Goal: Task Accomplishment & Management: Complete application form

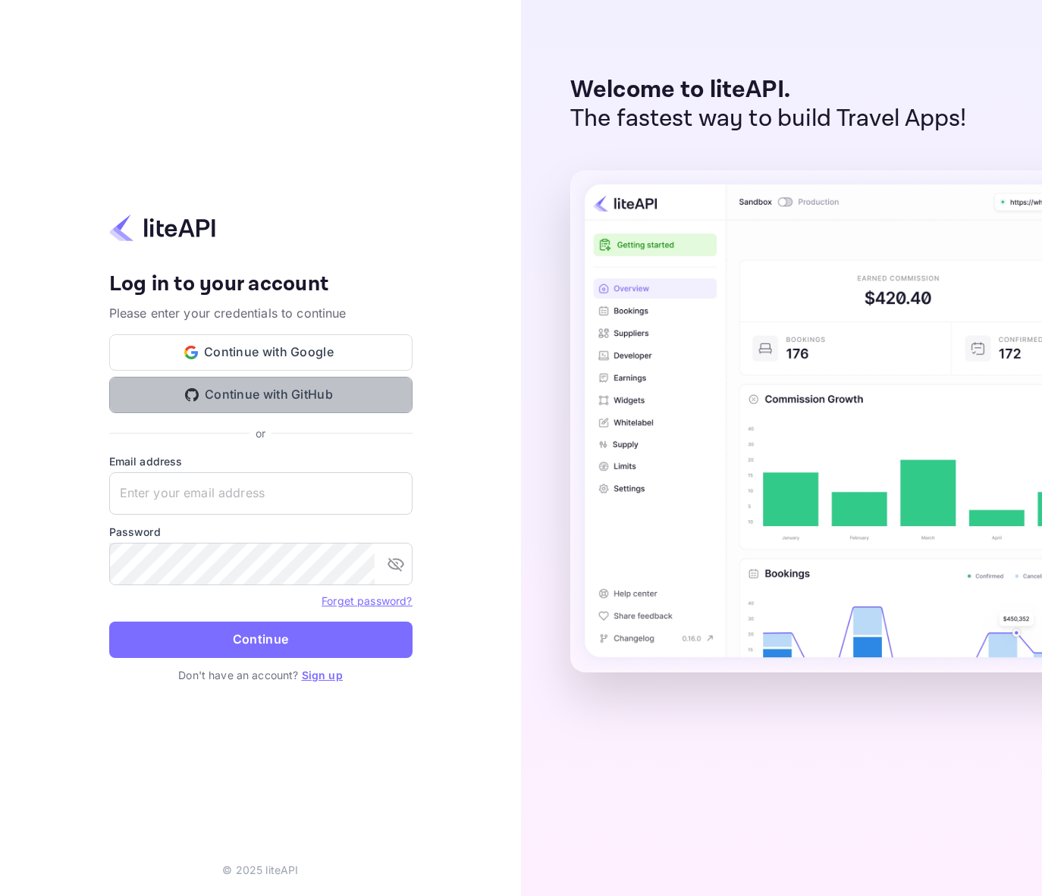
click at [290, 397] on button "Continue with GitHub" at bounding box center [260, 395] width 303 height 36
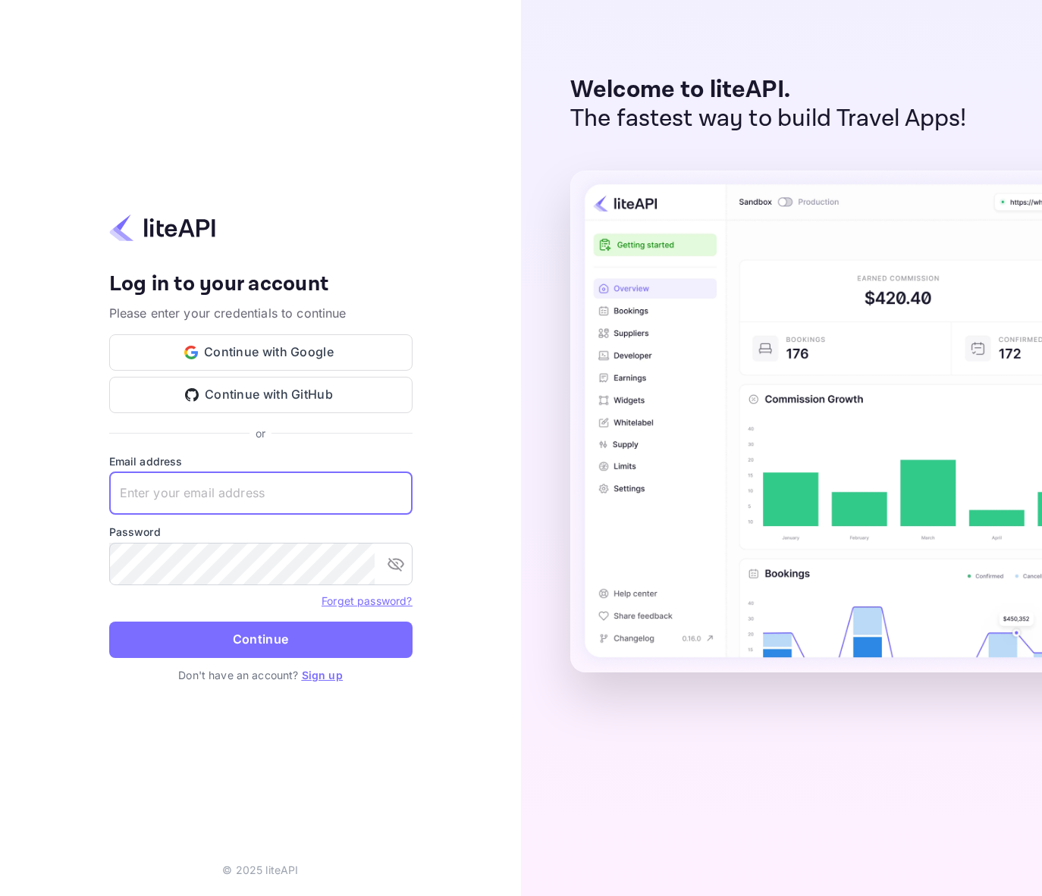
click at [213, 500] on input "text" at bounding box center [260, 493] width 303 height 42
drag, startPoint x: 213, startPoint y: 500, endPoint x: 187, endPoint y: 494, distance: 27.4
click at [187, 494] on input "text" at bounding box center [260, 493] width 303 height 42
type input "be"
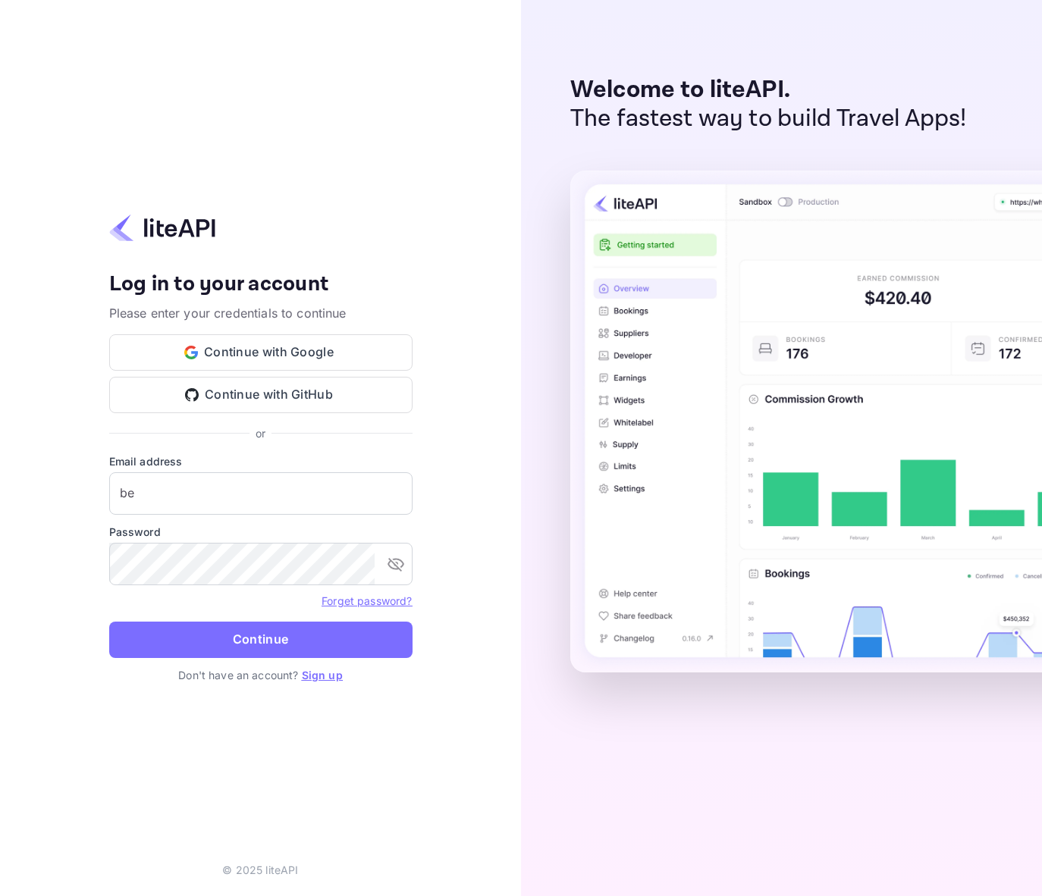
click at [311, 678] on link "Sign up" at bounding box center [322, 675] width 41 height 13
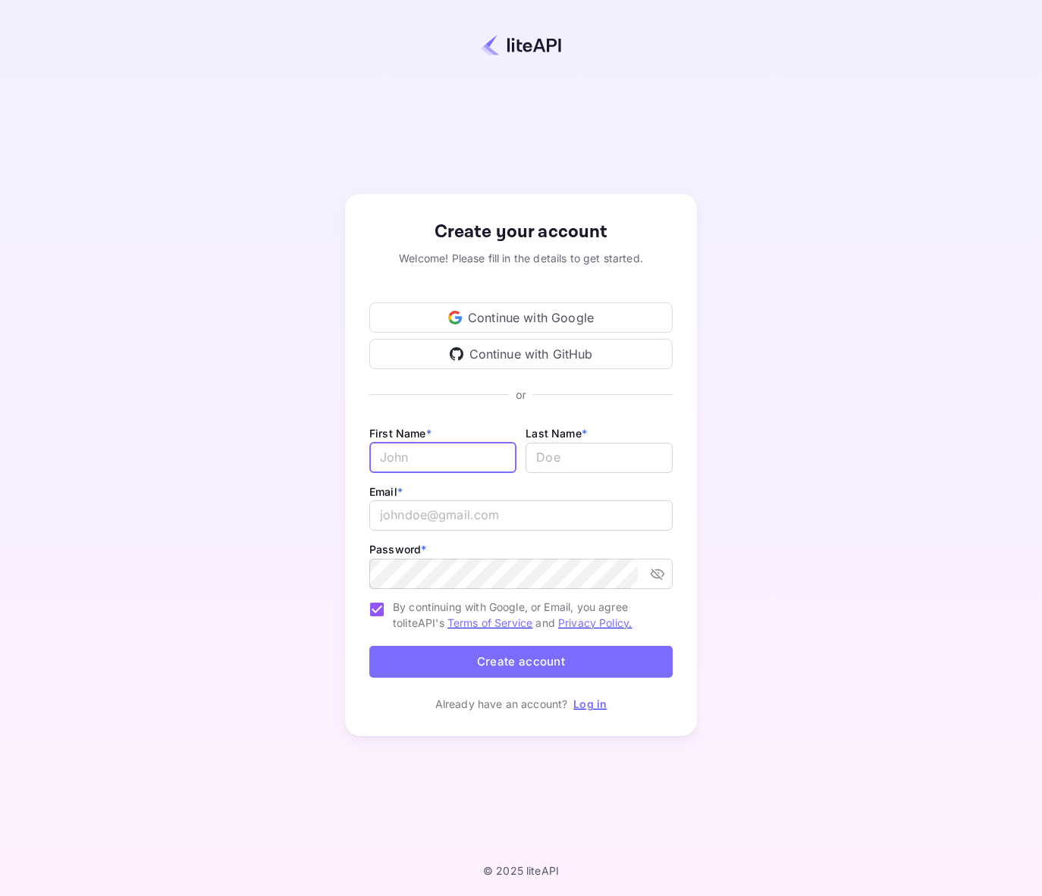
click at [411, 466] on input "Email *" at bounding box center [442, 458] width 147 height 30
type input "[PERSON_NAME]"
type input "Kairu"
click at [538, 513] on input "[EMAIL_ADDRESS][DOMAIN_NAME]" at bounding box center [520, 515] width 303 height 30
drag, startPoint x: 509, startPoint y: 457, endPoint x: 497, endPoint y: 454, distance: 11.8
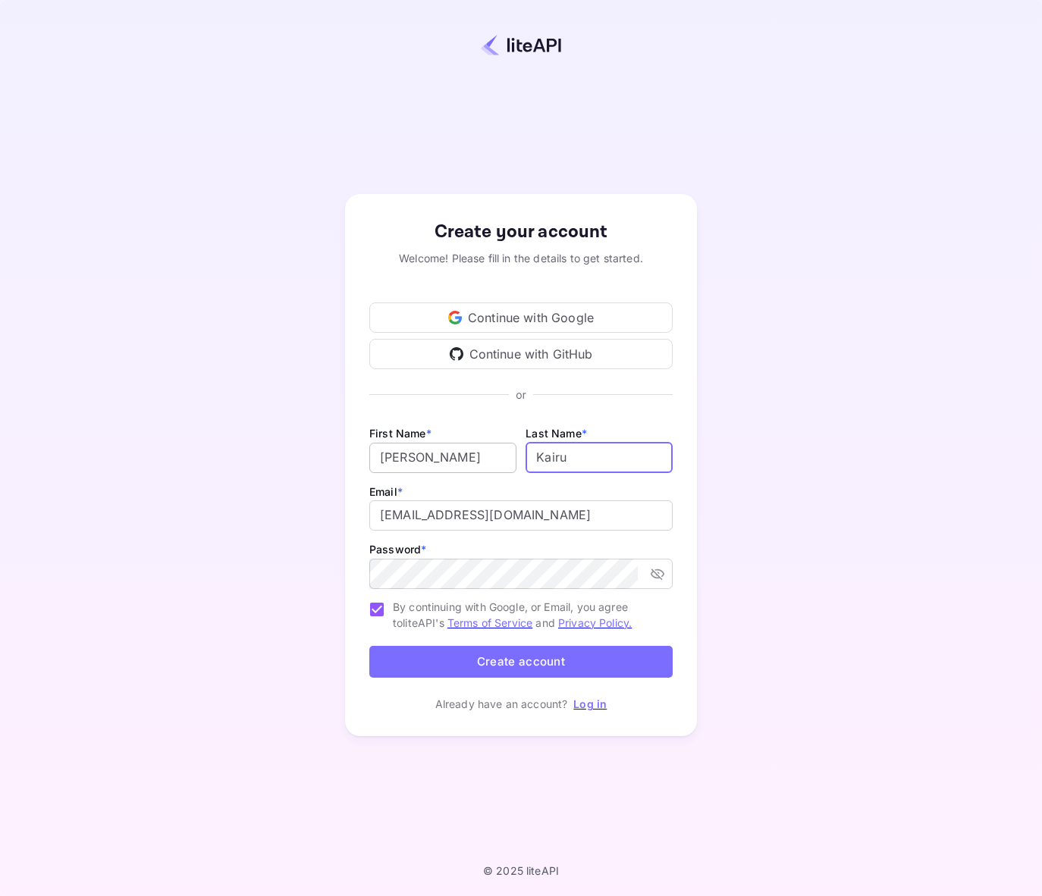
click at [497, 454] on div "First Name * [PERSON_NAME] ​ Last Name * ​" at bounding box center [520, 453] width 303 height 58
click at [443, 526] on input "[EMAIL_ADDRESS][DOMAIN_NAME]" at bounding box center [520, 515] width 303 height 30
drag, startPoint x: 549, startPoint y: 510, endPoint x: 334, endPoint y: 513, distance: 214.6
click at [334, 513] on div "Create your account Welcome! Please fill in the details to get started. Continu…" at bounding box center [521, 465] width 908 height 799
paste input "rnardkairustudio"
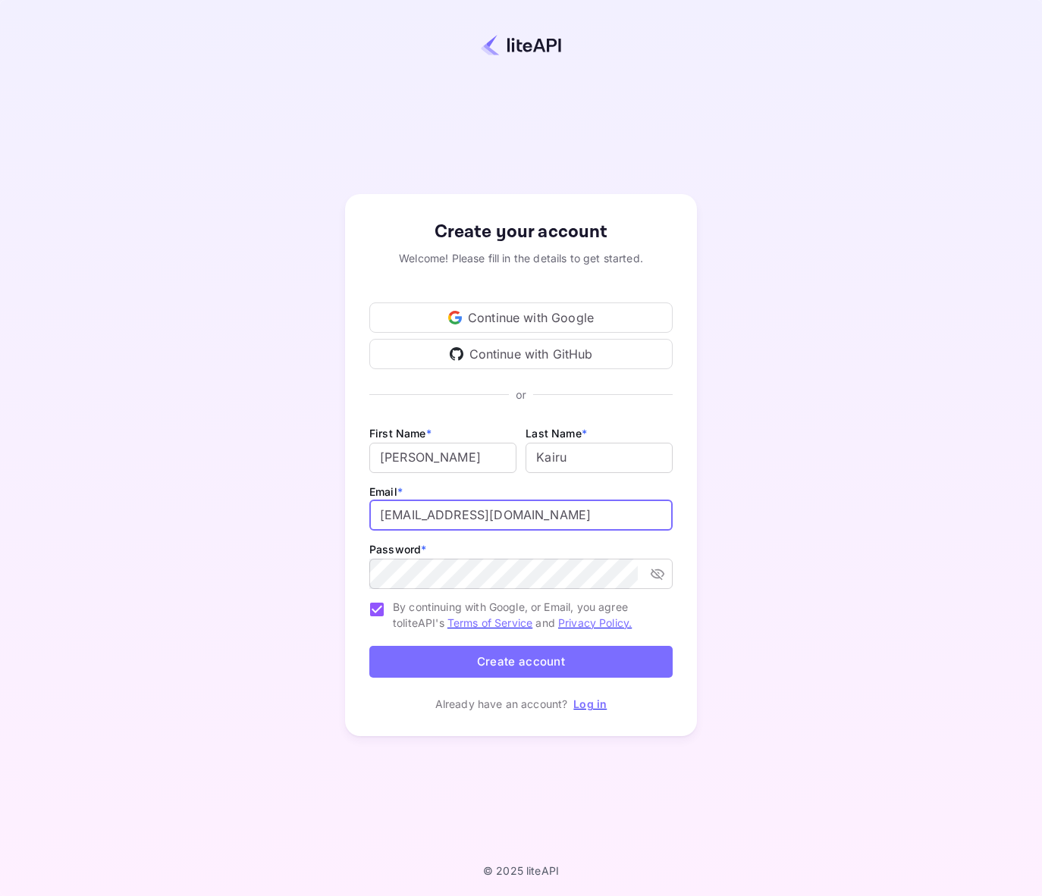
type input "[EMAIL_ADDRESS][DOMAIN_NAME]"
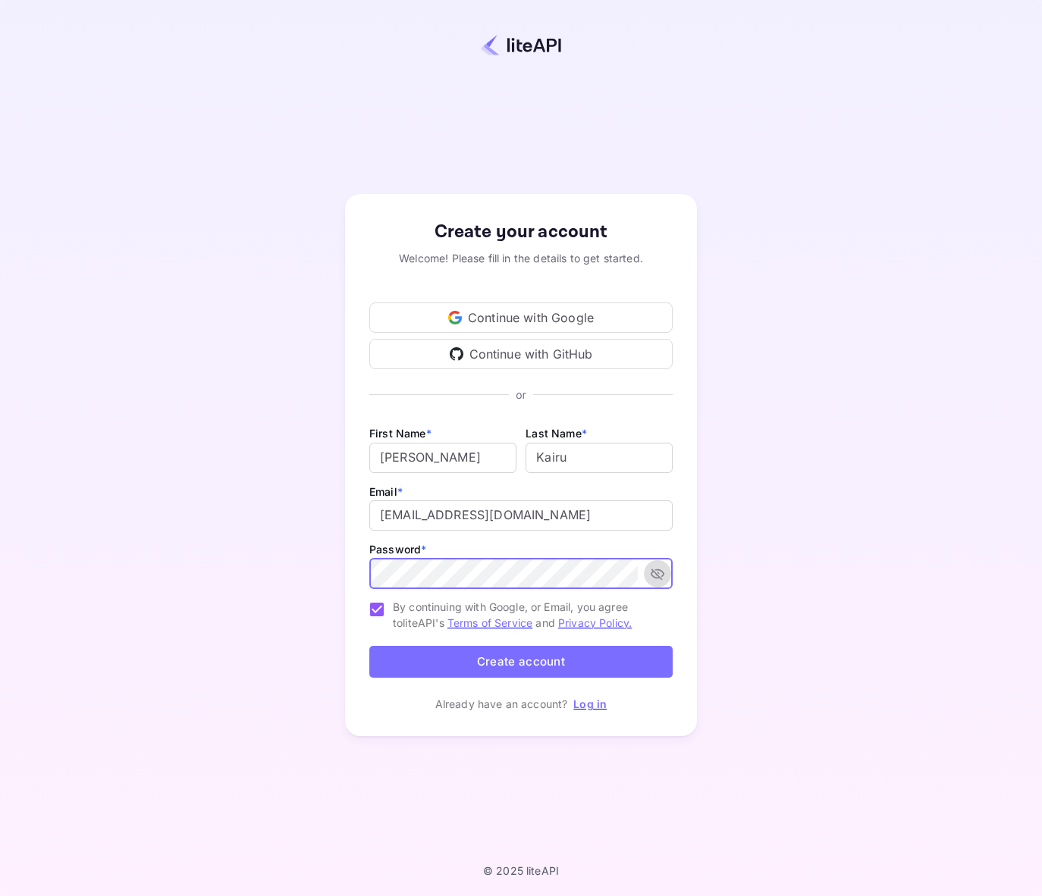
click at [657, 570] on icon "toggle password visibility" at bounding box center [658, 574] width 14 height 11
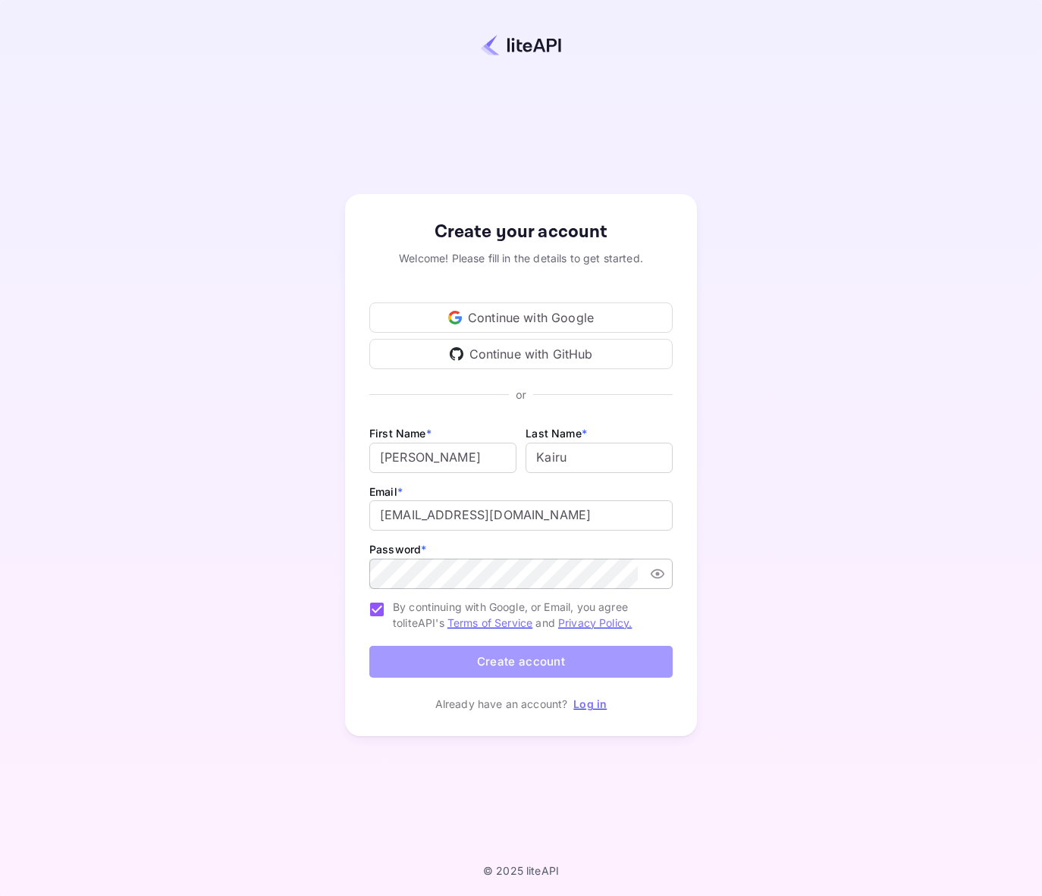
click at [560, 661] on button "Create account" at bounding box center [520, 662] width 303 height 33
click at [532, 671] on button "Create account" at bounding box center [520, 662] width 303 height 33
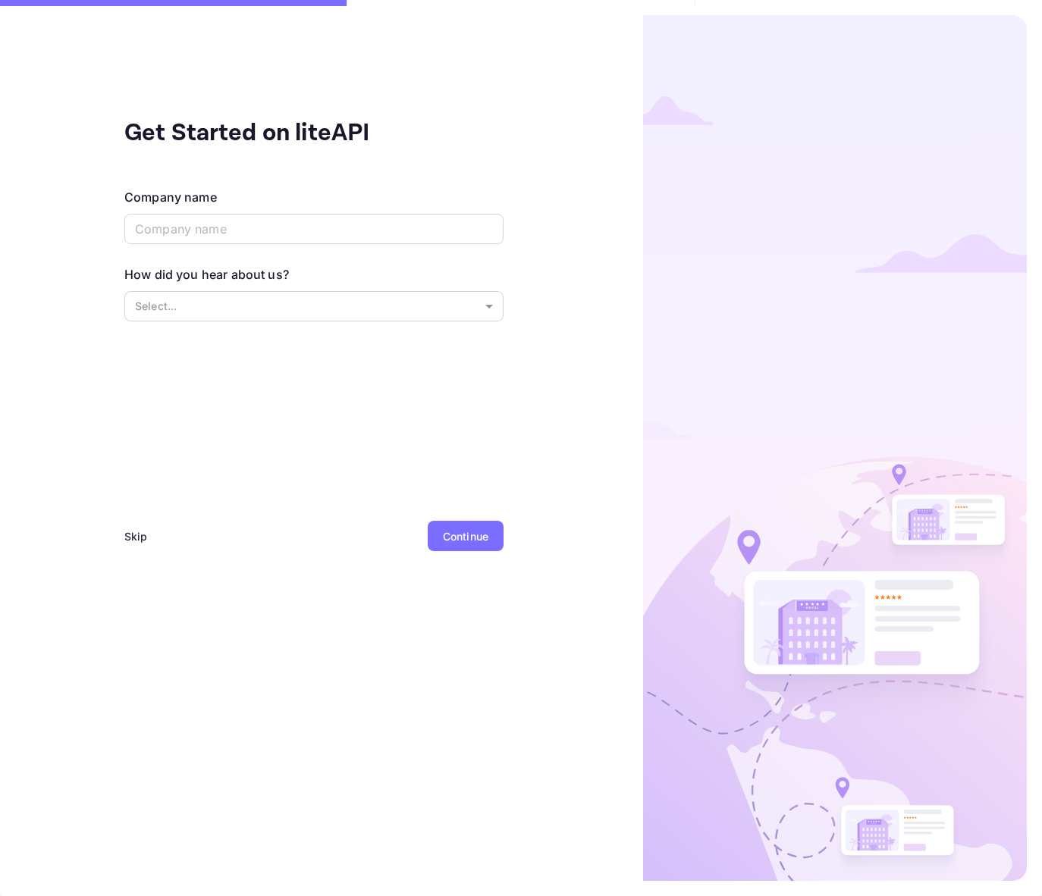
click at [277, 391] on div "Get Started on liteAPI Company name ​ How did you hear about us? Select... ​ Sk…" at bounding box center [313, 351] width 379 height 472
click at [231, 232] on input "text" at bounding box center [313, 229] width 379 height 30
click at [299, 224] on input "text" at bounding box center [313, 229] width 379 height 30
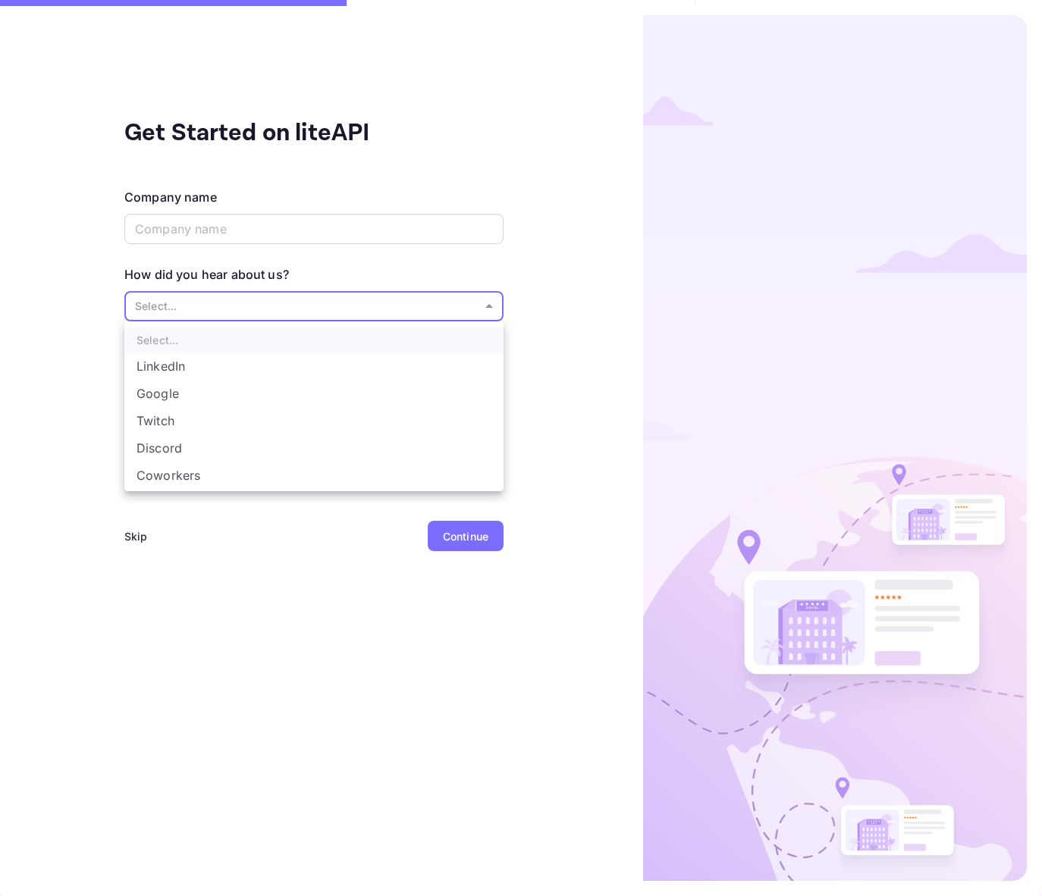
click at [307, 315] on body "Get Started on liteAPI Company name ​ How did you hear about us? Select... ​ Sk…" at bounding box center [521, 448] width 1042 height 896
click at [212, 475] on li "Other..." at bounding box center [313, 477] width 379 height 27
type input "Other..."
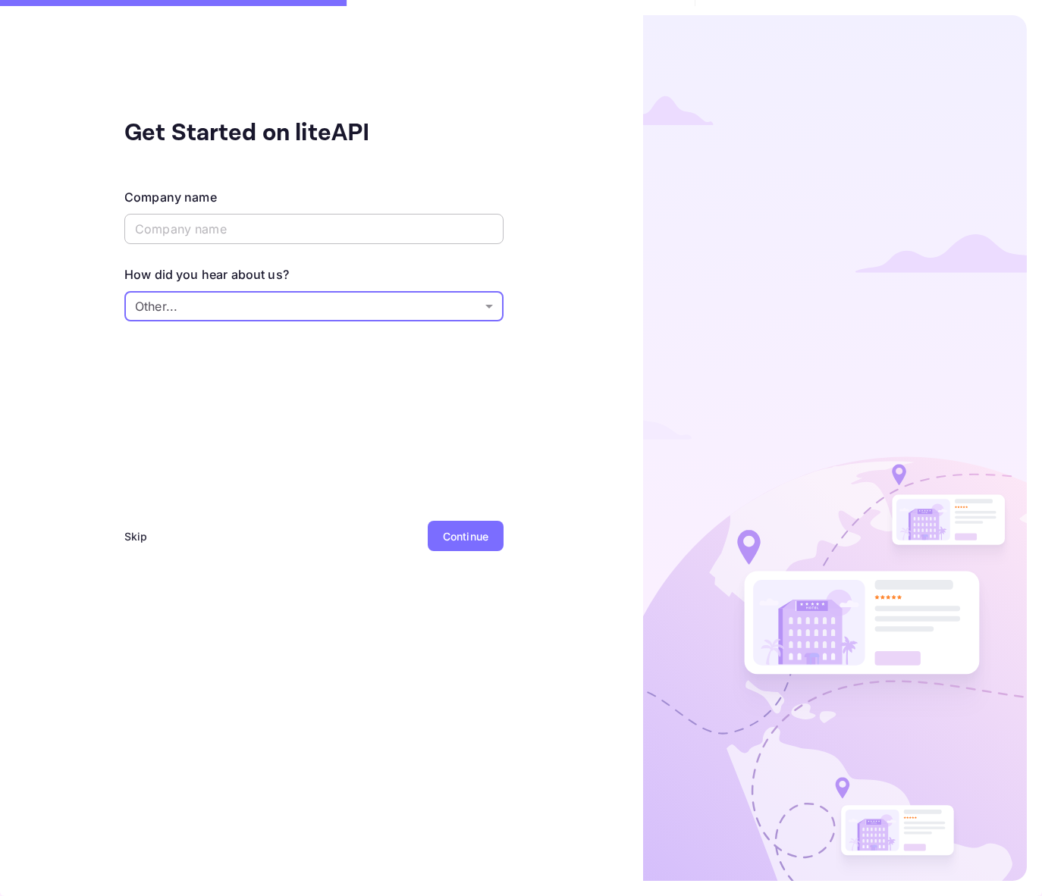
click at [290, 242] on input "text" at bounding box center [313, 229] width 379 height 30
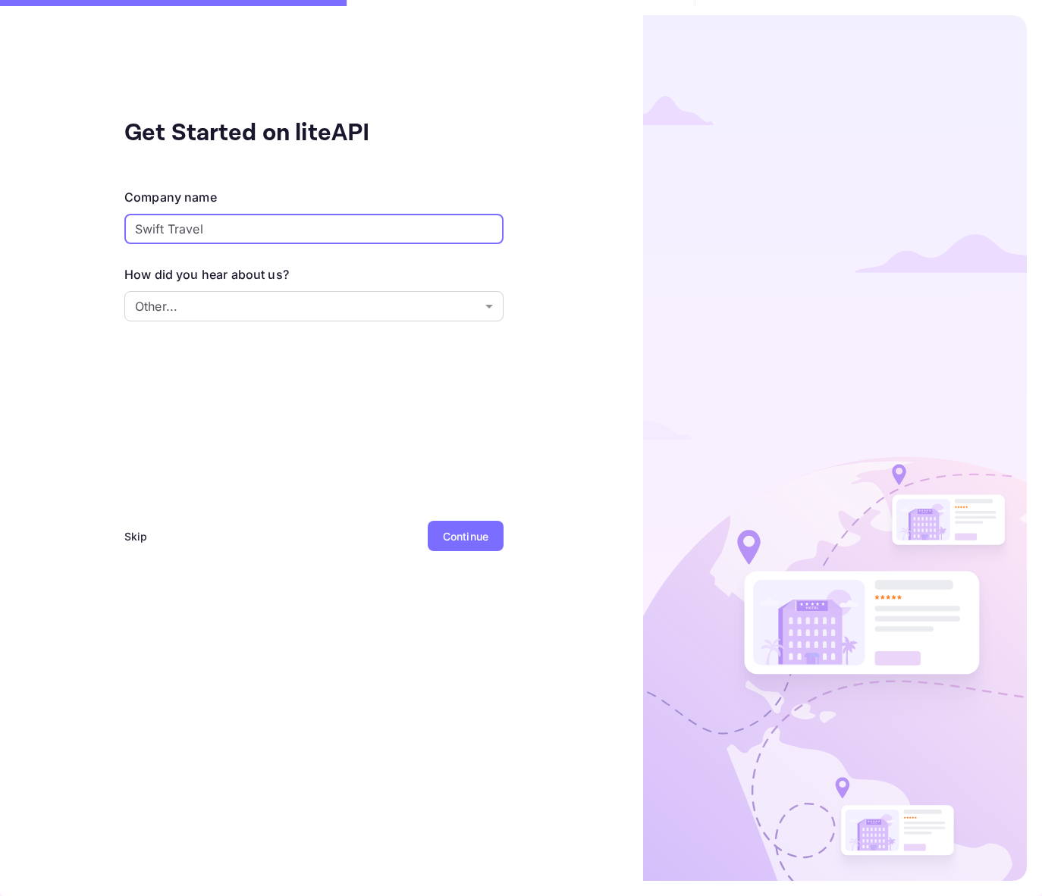
type input "Swift Travel"
click at [466, 538] on div "Continue" at bounding box center [465, 537] width 45 height 16
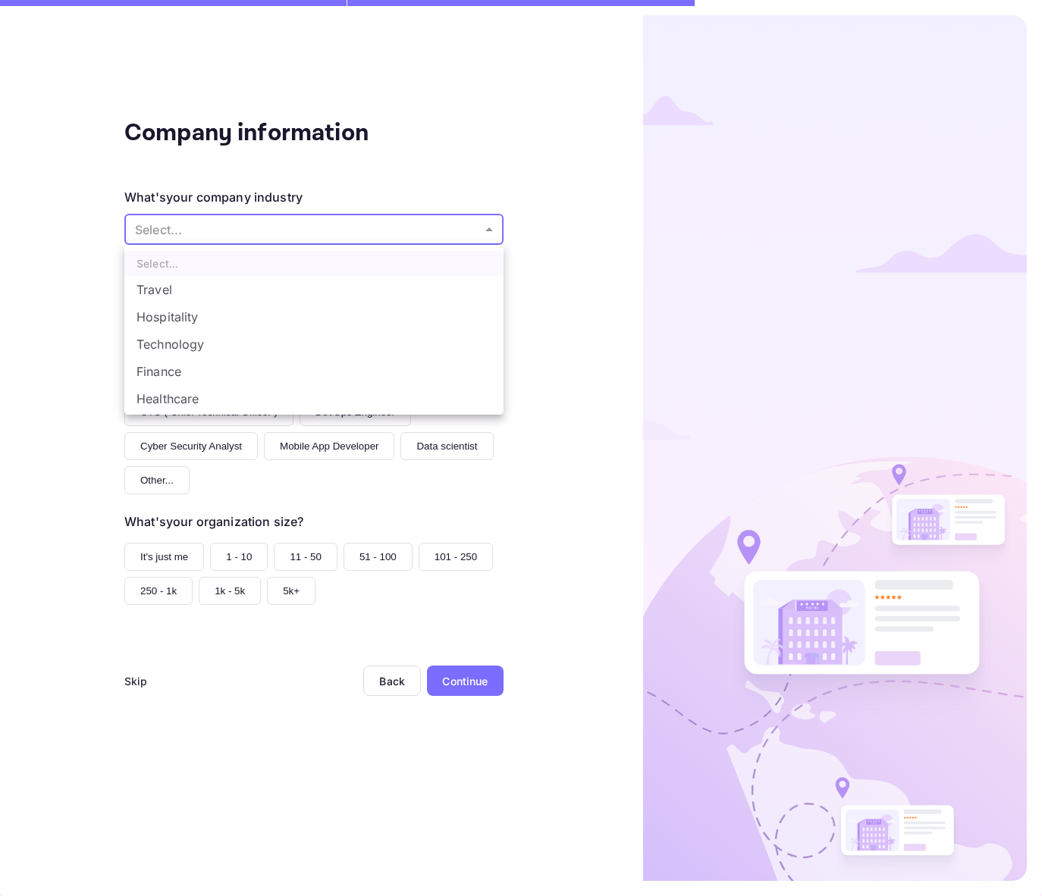
click at [382, 231] on body "Company information What's your company industry Select... ​ What best describe…" at bounding box center [521, 448] width 1042 height 896
click at [250, 325] on li "Hospitality" at bounding box center [313, 316] width 379 height 27
type input "Hospitality"
click at [323, 239] on body "Company information What's your company industry Hospitality Hospitality ​ What…" at bounding box center [521, 448] width 1042 height 896
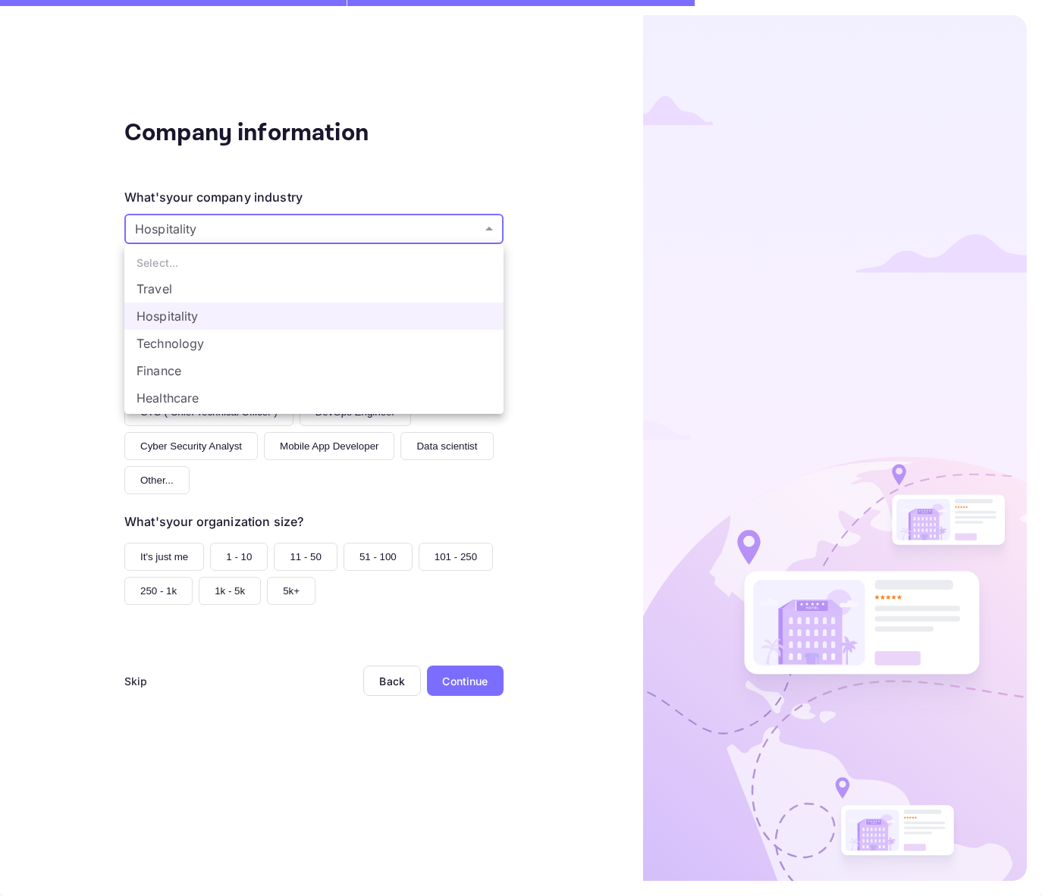
click at [544, 405] on div at bounding box center [521, 448] width 1042 height 896
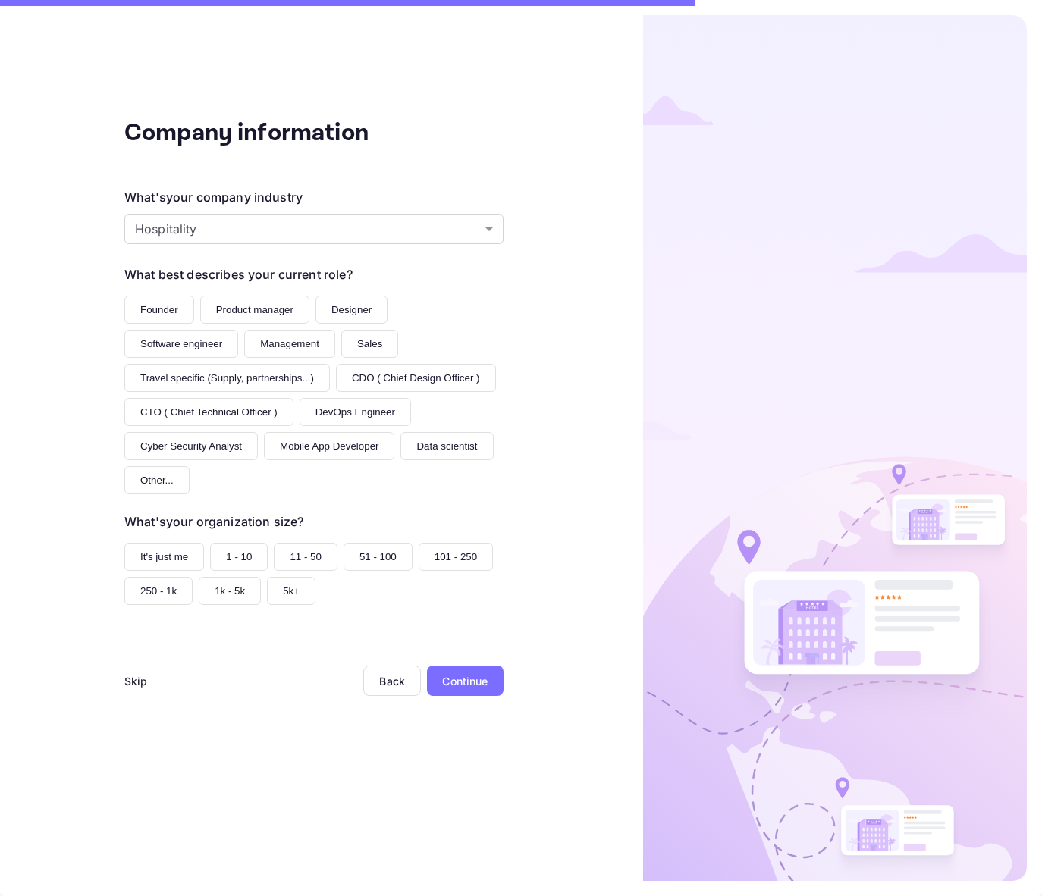
click at [161, 502] on div "What's your company industry Hospitality Hospitality ​ What best describes your…" at bounding box center [313, 396] width 379 height 417
click at [156, 488] on button "Other..." at bounding box center [156, 480] width 65 height 28
click at [184, 558] on button "It's just me" at bounding box center [164, 557] width 80 height 28
click at [472, 674] on div "Continue" at bounding box center [465, 681] width 77 height 30
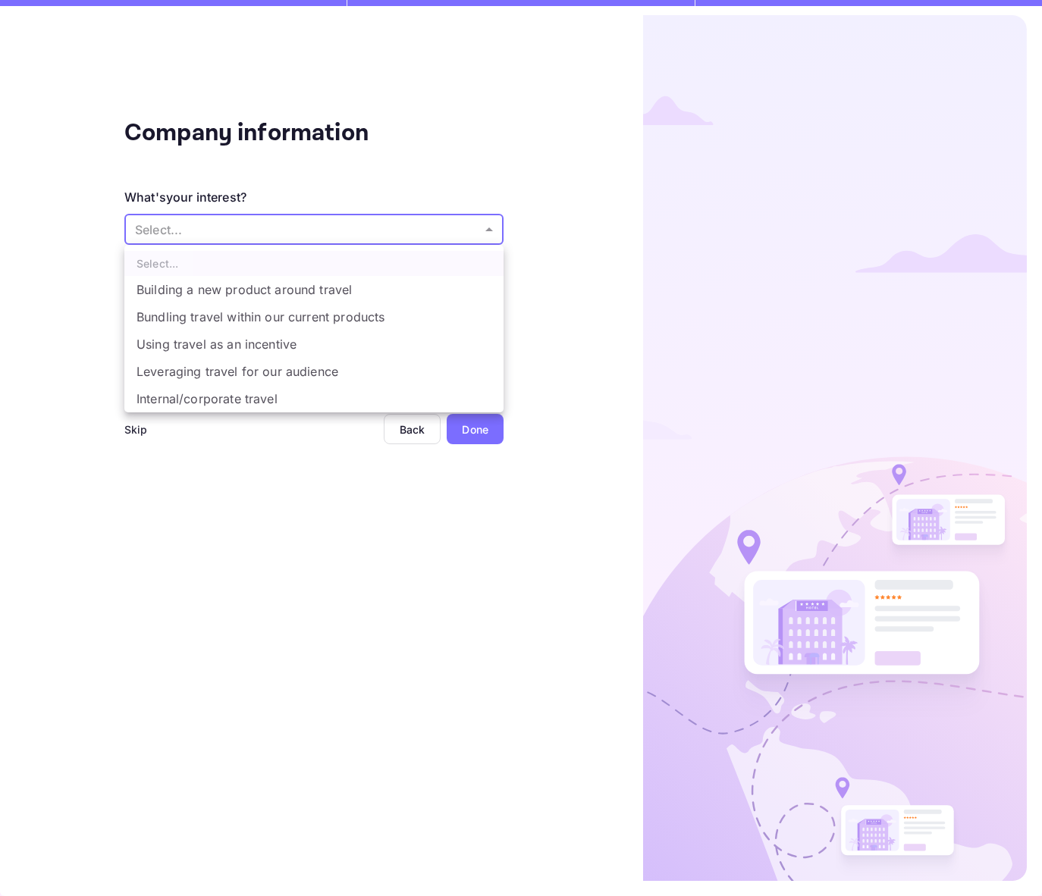
click at [315, 231] on body "Company information What's your interest? Select... ​ Do you have any previous …" at bounding box center [521, 448] width 1042 height 896
click at [414, 414] on div at bounding box center [521, 448] width 1042 height 896
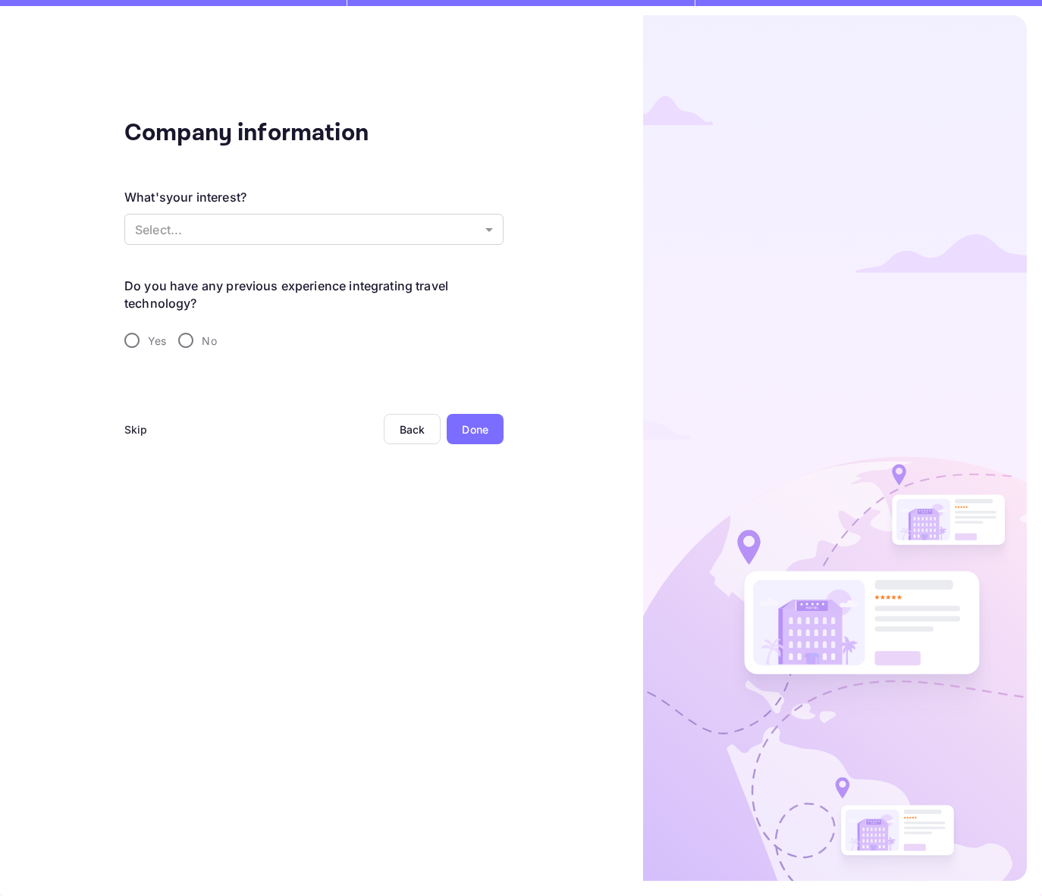
click at [412, 427] on div "Back" at bounding box center [413, 429] width 26 height 13
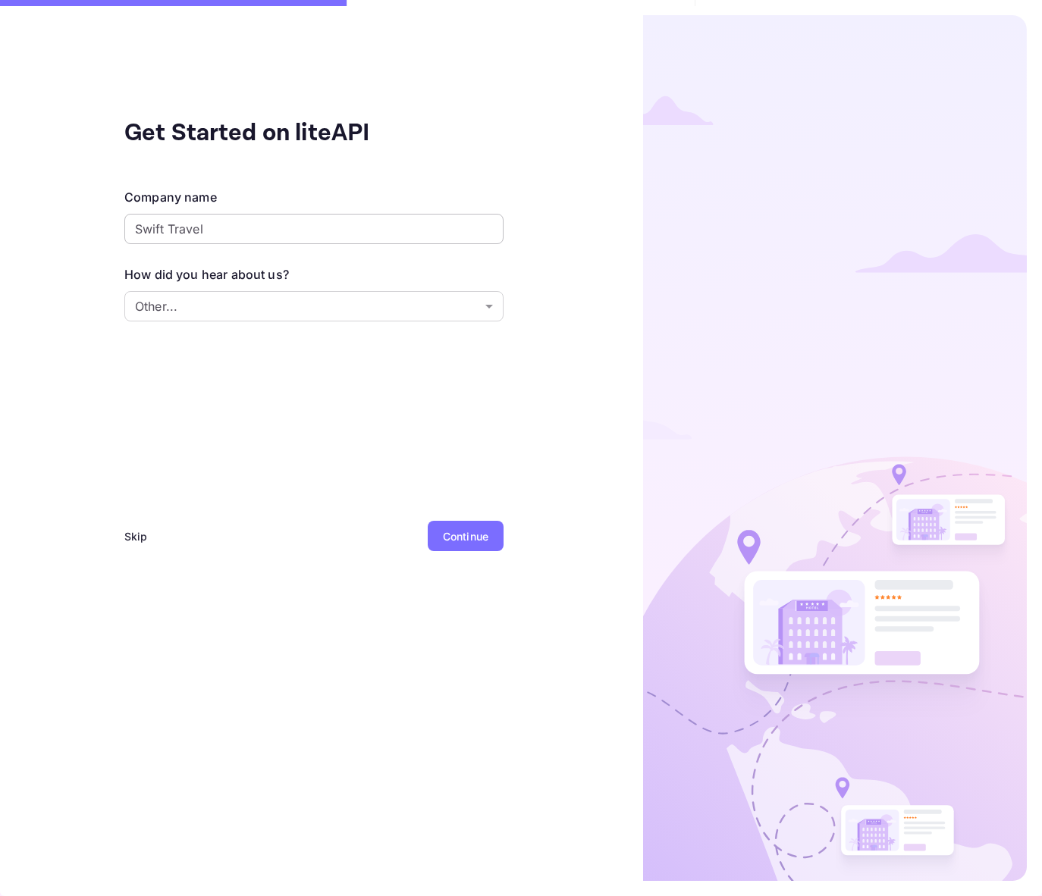
click at [291, 232] on input "Swift Travel" at bounding box center [313, 229] width 379 height 30
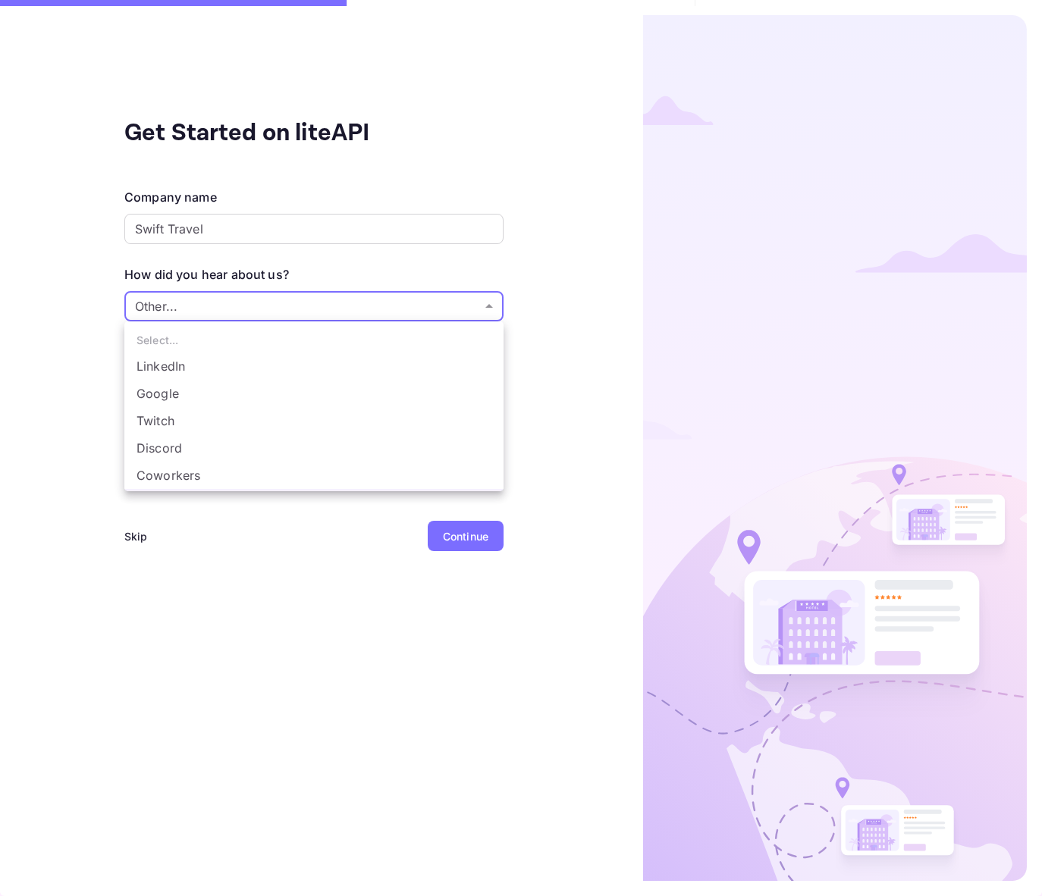
click at [291, 302] on body "Get Started on liteAPI Company name [PERSON_NAME] Travel ​ How did you hear abo…" at bounding box center [521, 448] width 1042 height 896
click at [218, 477] on li "Other..." at bounding box center [313, 477] width 379 height 27
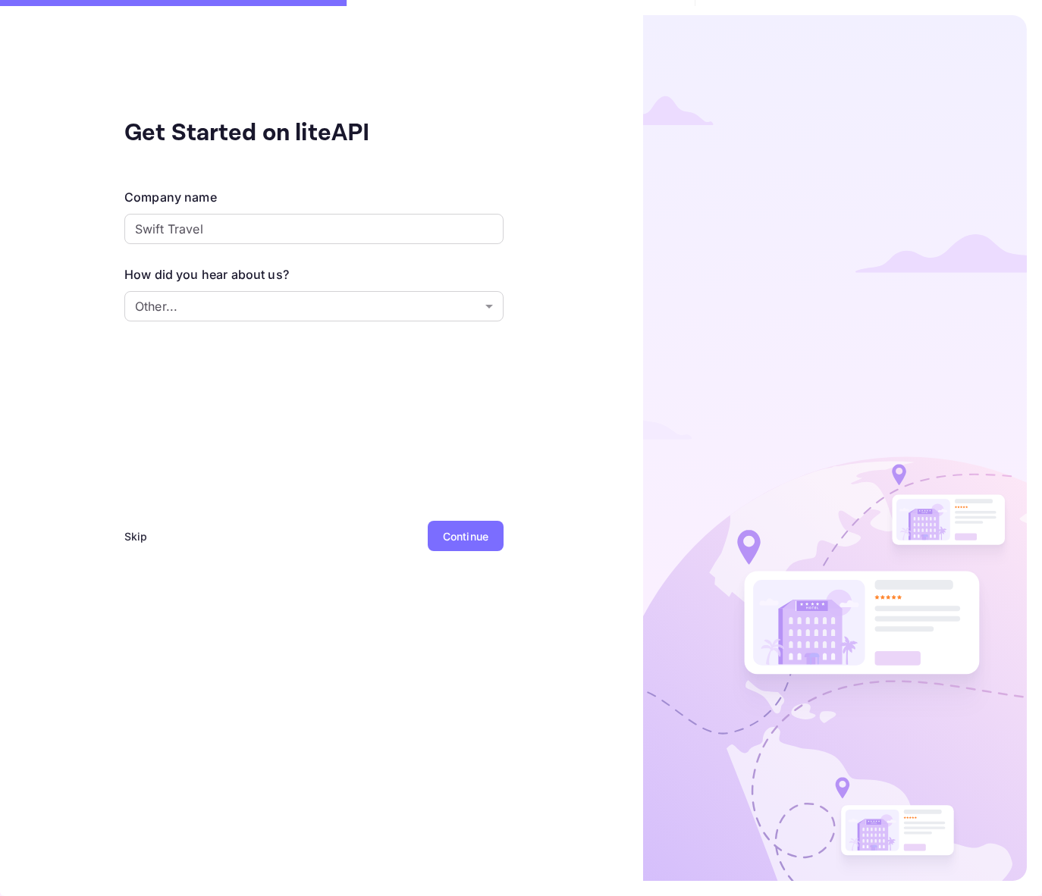
click at [475, 546] on div "Continue" at bounding box center [466, 536] width 76 height 30
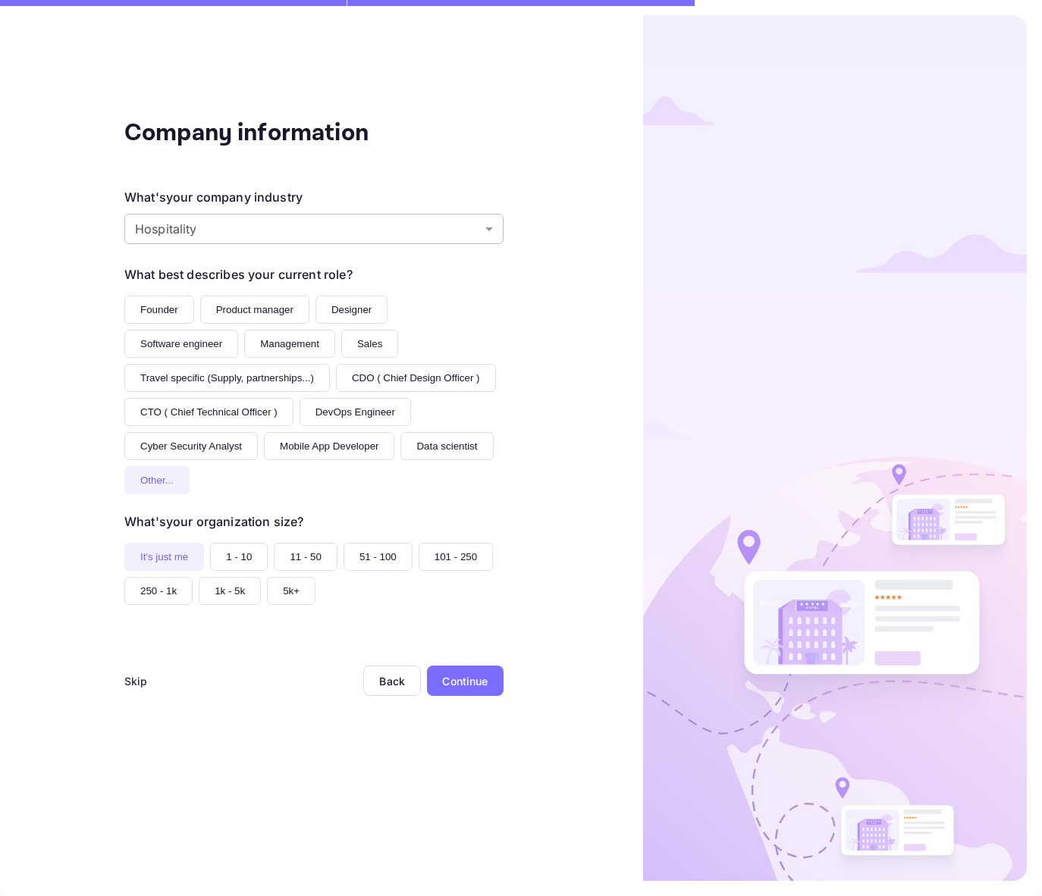
click at [286, 231] on body "Company information What's your company industry Hospitality Hospitality ​ What…" at bounding box center [521, 448] width 1042 height 896
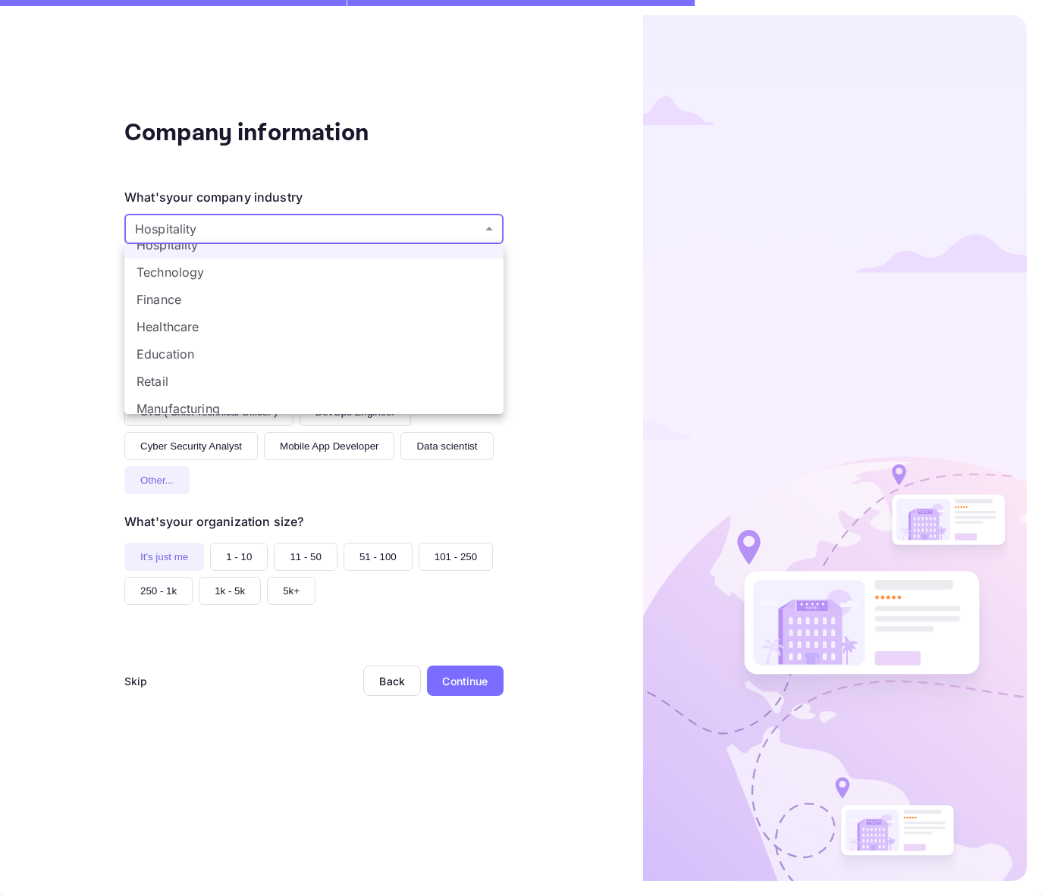
scroll to position [107, 0]
click at [253, 400] on li "Other..." at bounding box center [313, 400] width 379 height 27
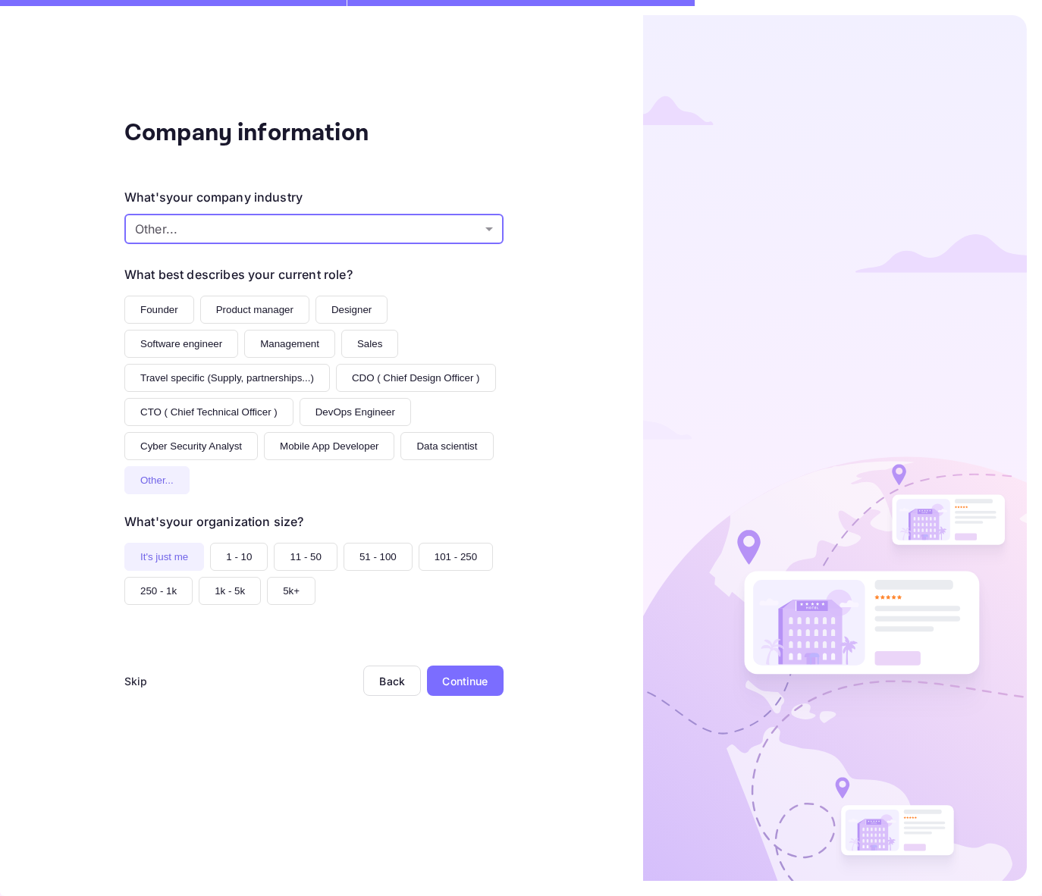
click at [285, 220] on body "Company information What's your company industry Other... Other... ​ What best …" at bounding box center [521, 448] width 1042 height 896
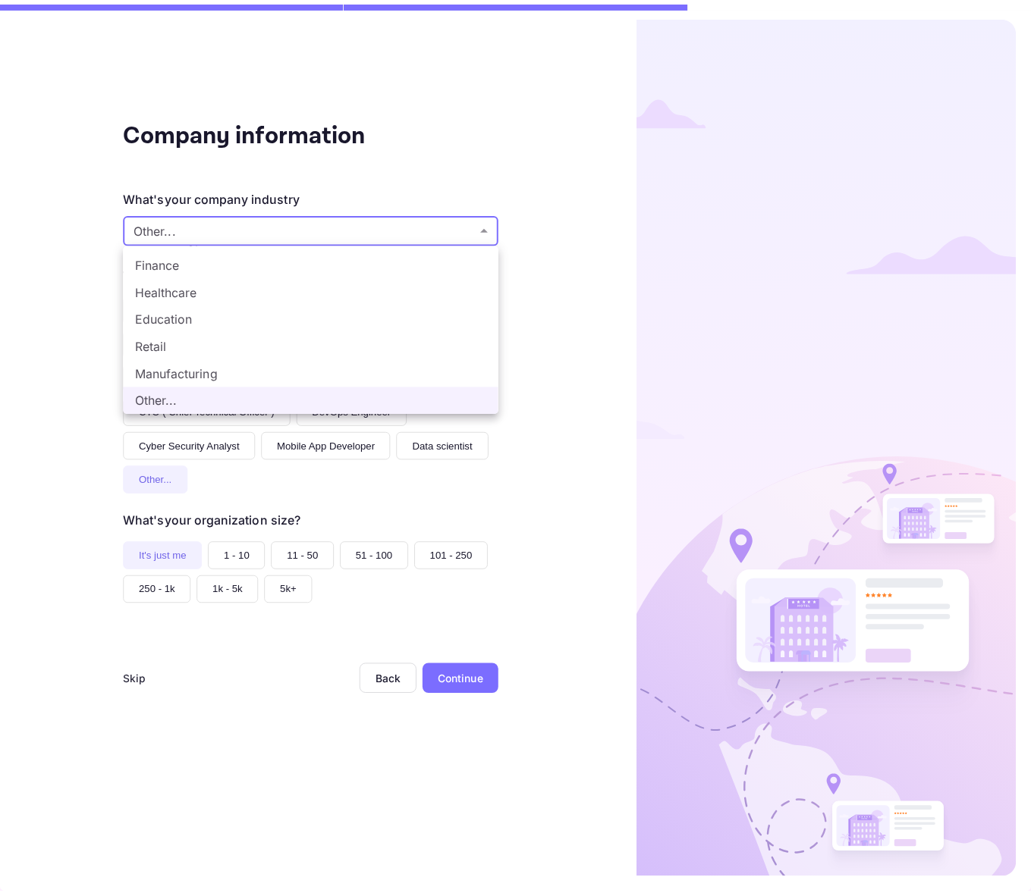
scroll to position [16, 0]
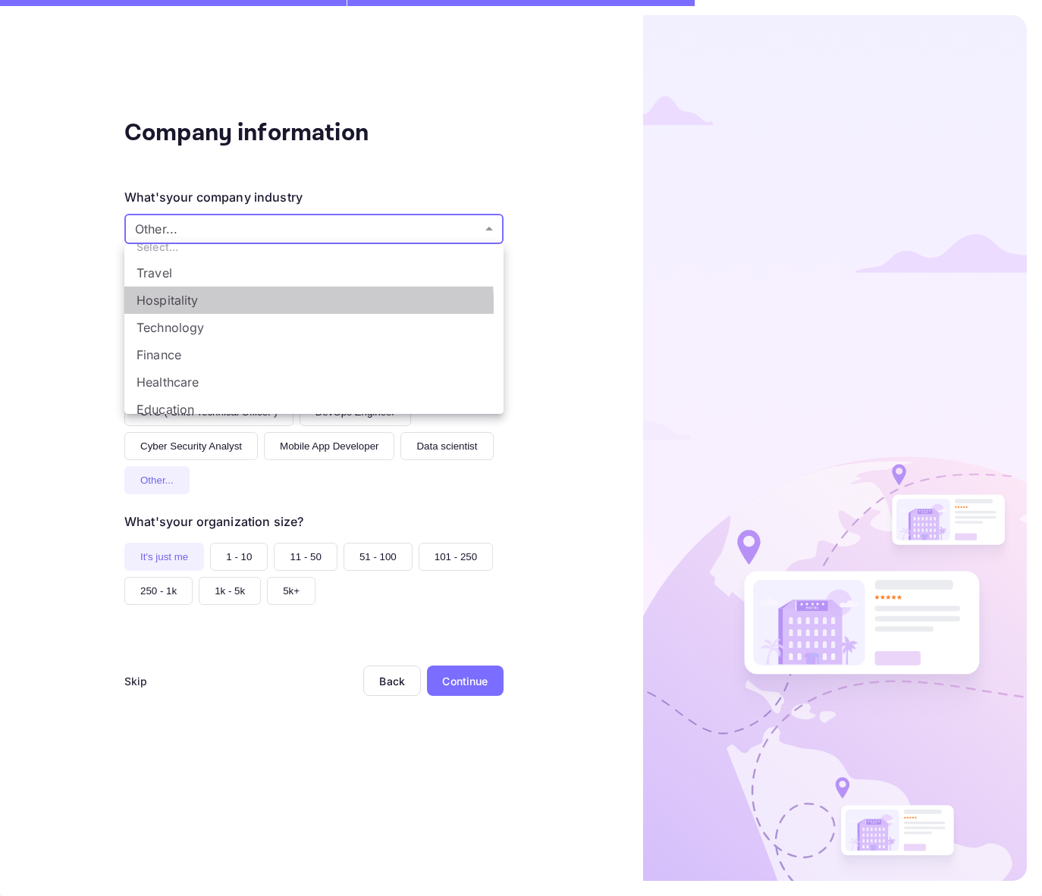
click at [200, 305] on li "Hospitality" at bounding box center [313, 300] width 379 height 27
type input "Hospitality"
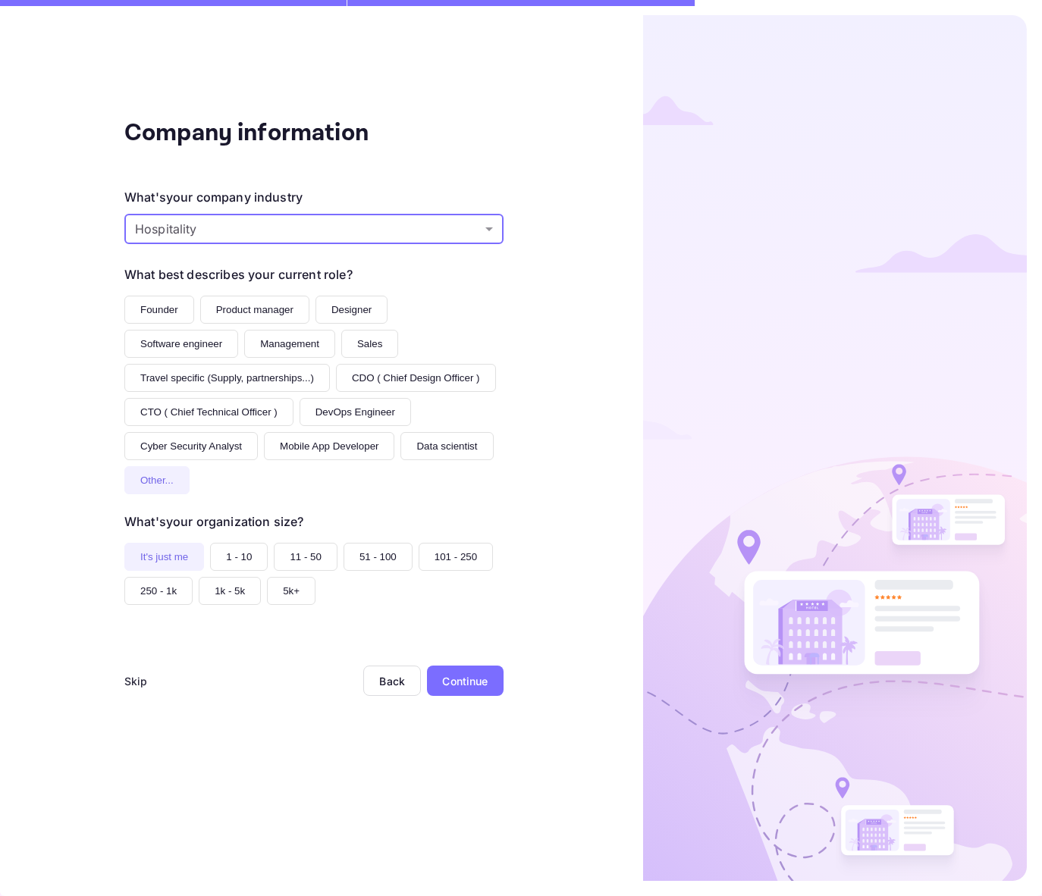
click at [478, 682] on div "Continue" at bounding box center [464, 681] width 45 height 16
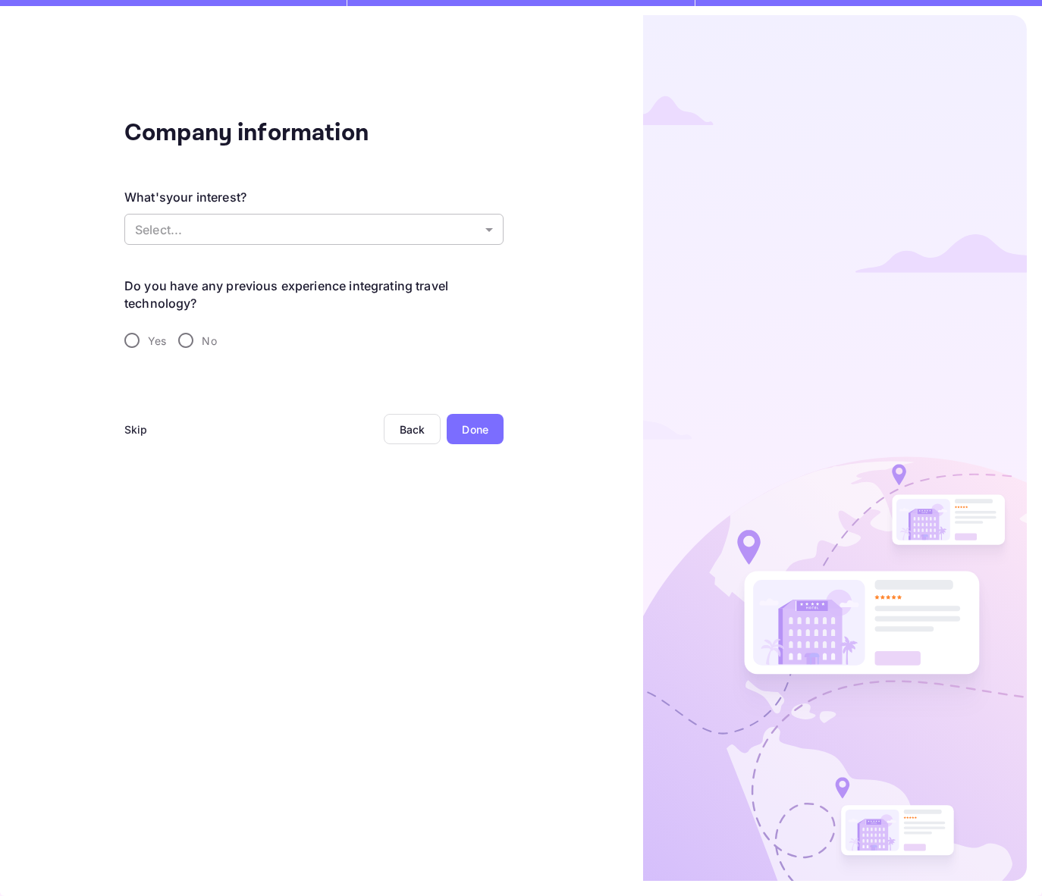
click at [224, 238] on body "Company information What's your interest? Select... ​ Do you have any previous …" at bounding box center [521, 448] width 1042 height 896
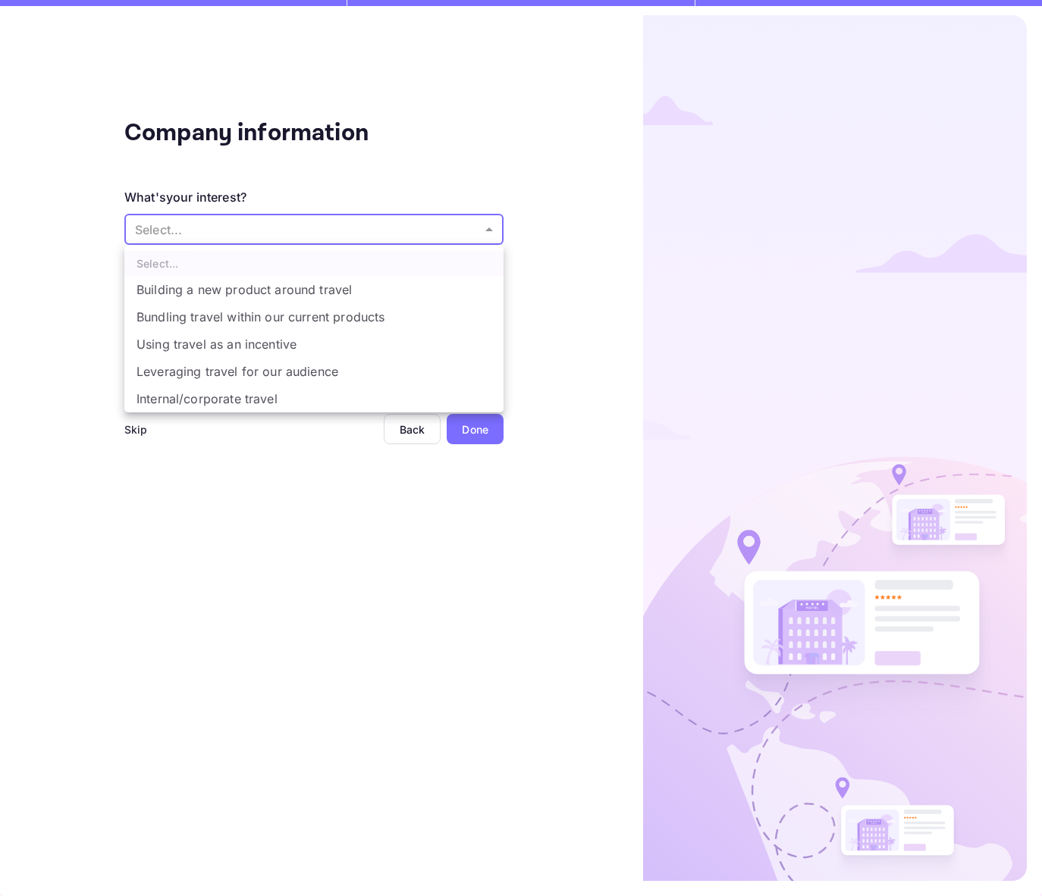
click at [325, 291] on li "Building a new product around travel" at bounding box center [313, 289] width 379 height 27
type input "Building a new product around travel"
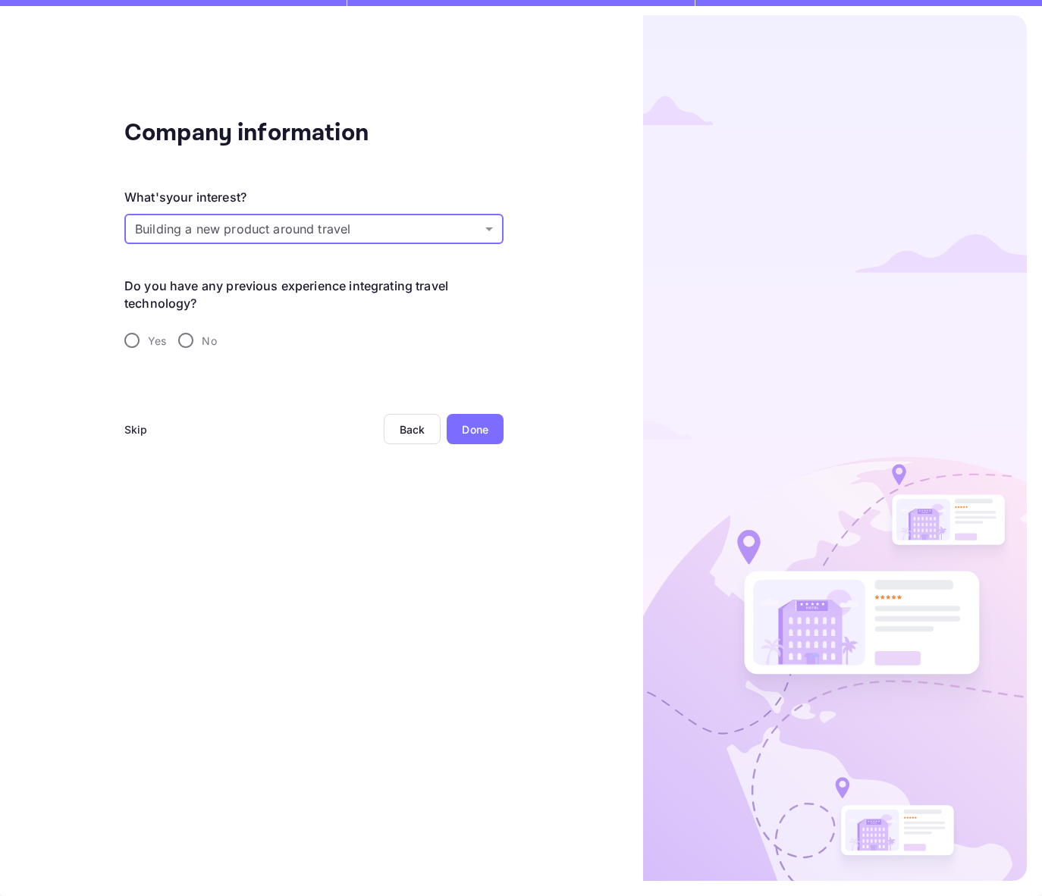
click at [130, 333] on input "Yes" at bounding box center [132, 341] width 32 height 32
radio input "true"
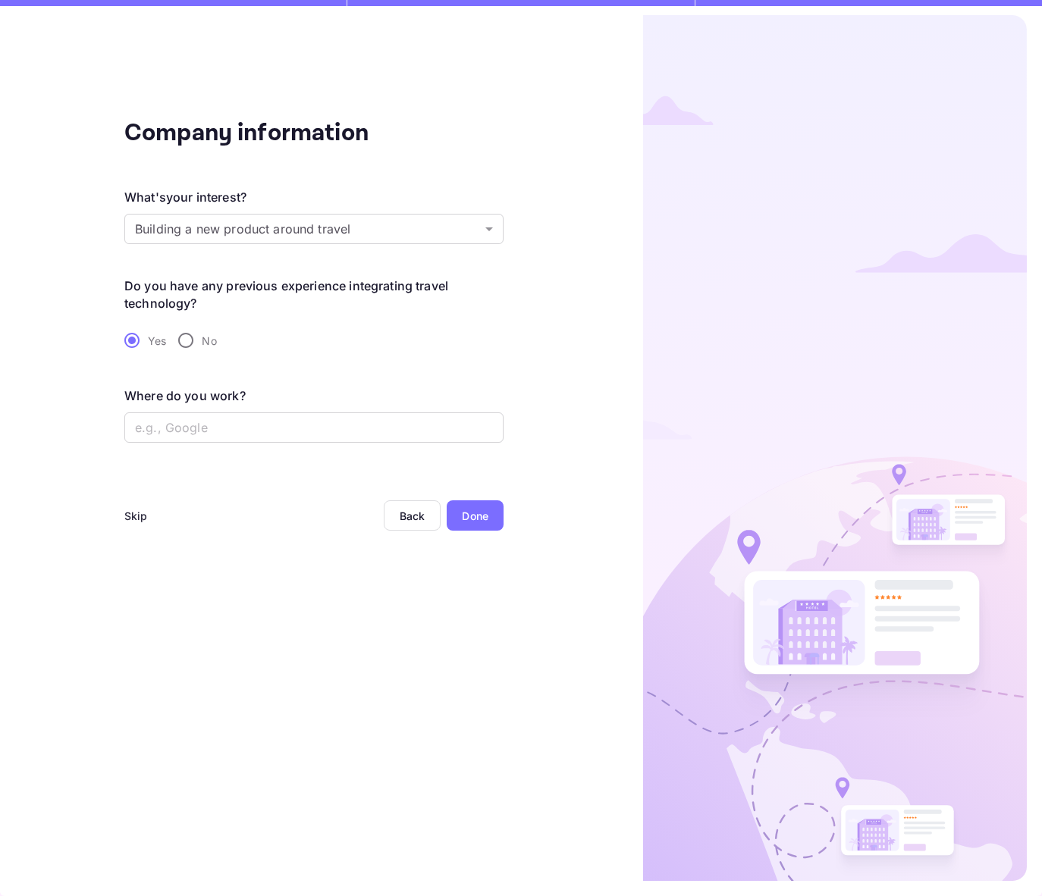
click at [191, 337] on input "No" at bounding box center [186, 341] width 32 height 32
radio input "true"
click at [127, 343] on input "Yes" at bounding box center [132, 341] width 32 height 32
radio input "true"
click at [184, 331] on input "No" at bounding box center [186, 341] width 32 height 32
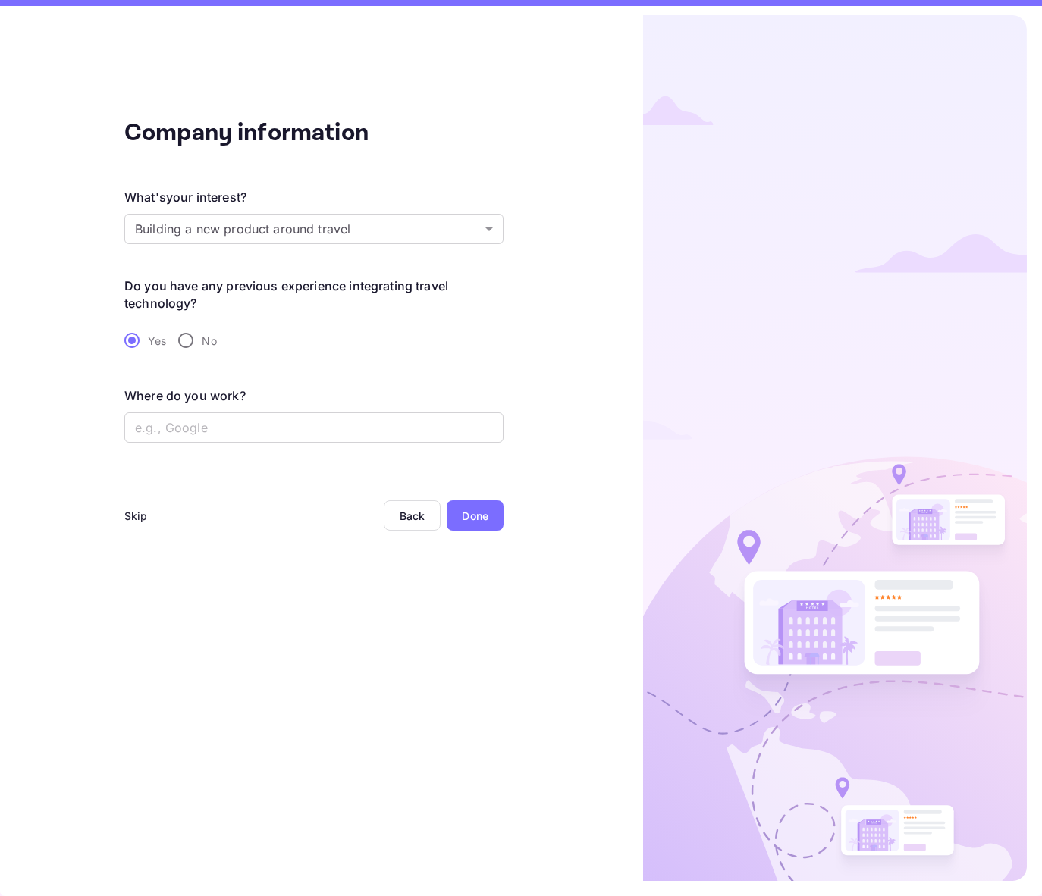
radio input "true"
click at [466, 427] on div "Done" at bounding box center [475, 430] width 27 height 16
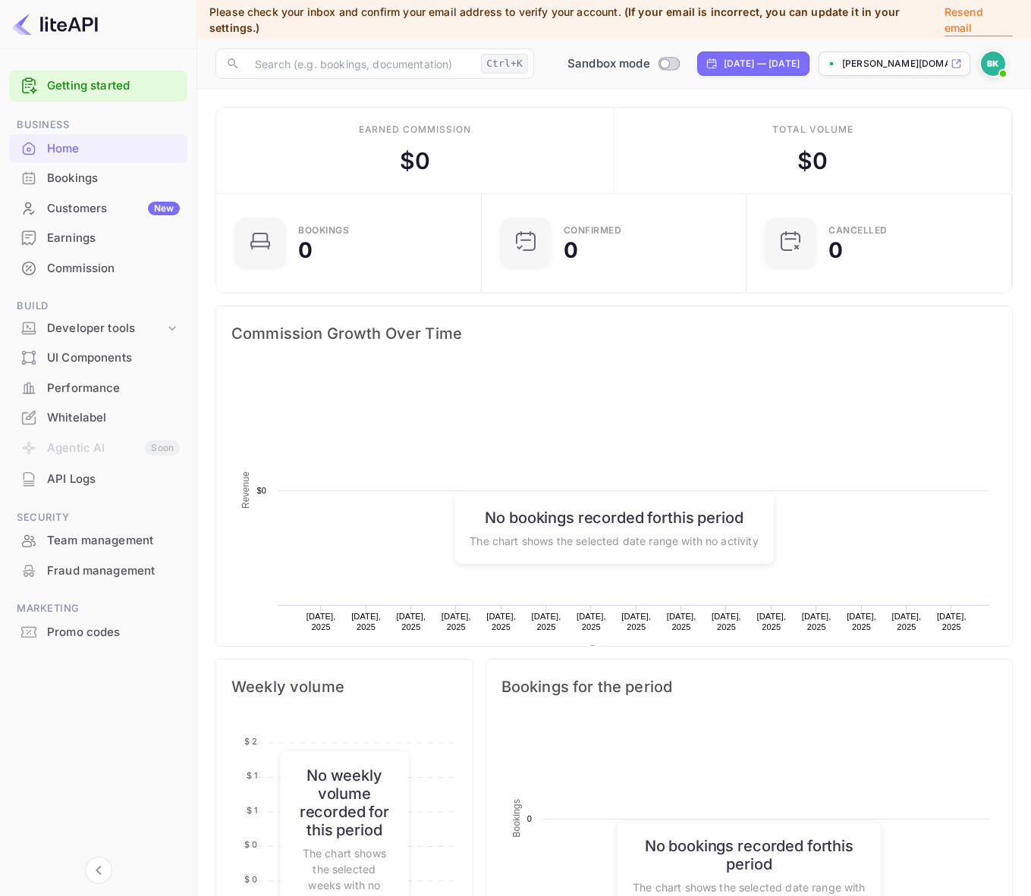
scroll to position [235, 245]
